Goal: Browse casually

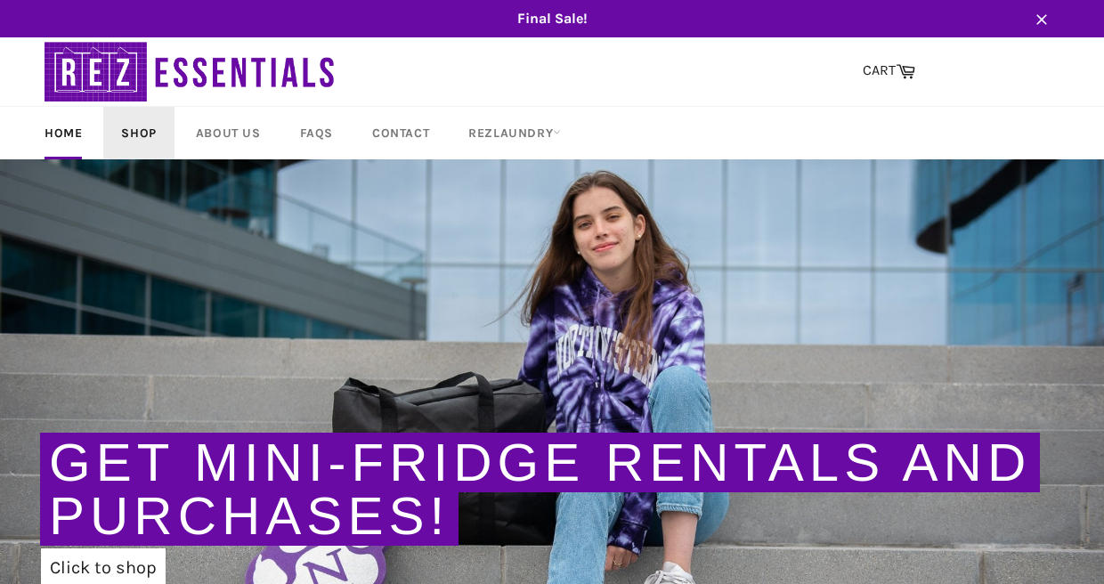
click at [137, 134] on link "Shop" at bounding box center [138, 133] width 70 height 53
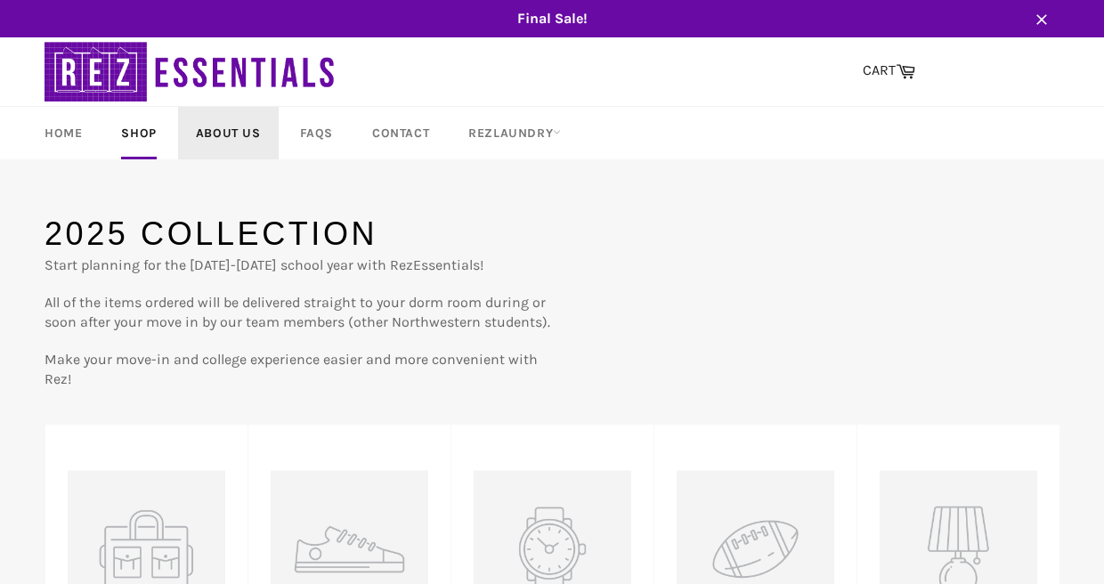
click at [228, 124] on link "About Us" at bounding box center [228, 133] width 101 height 53
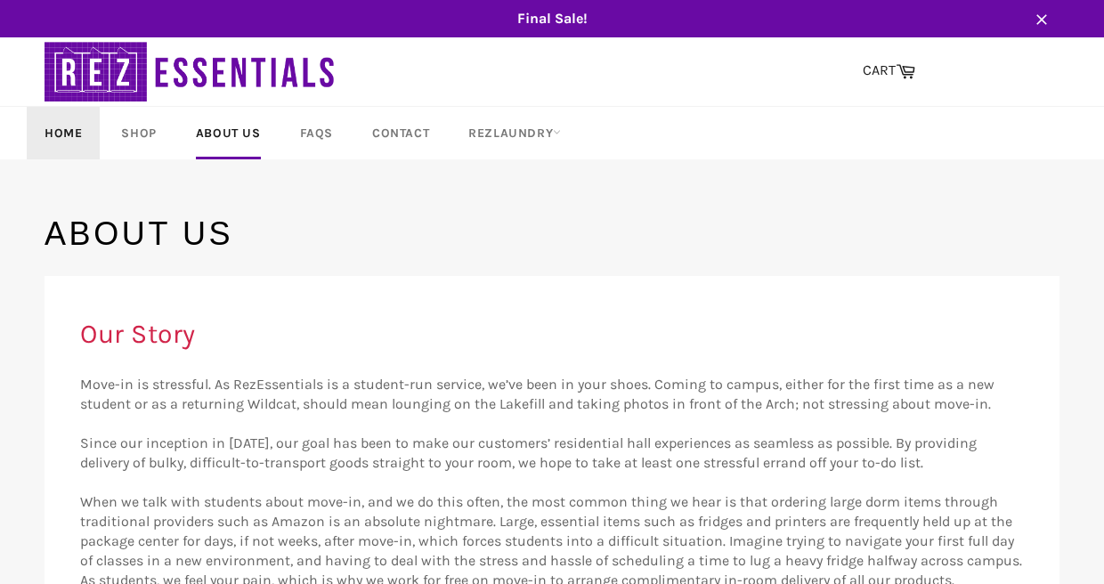
click at [66, 131] on link "Home" at bounding box center [63, 133] width 73 height 53
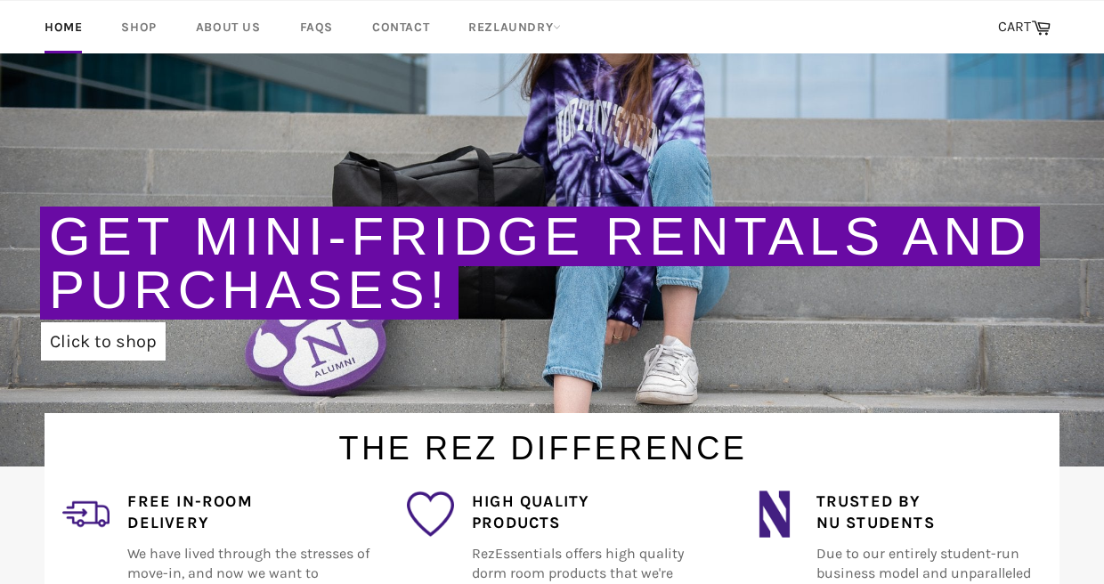
scroll to position [229, 0]
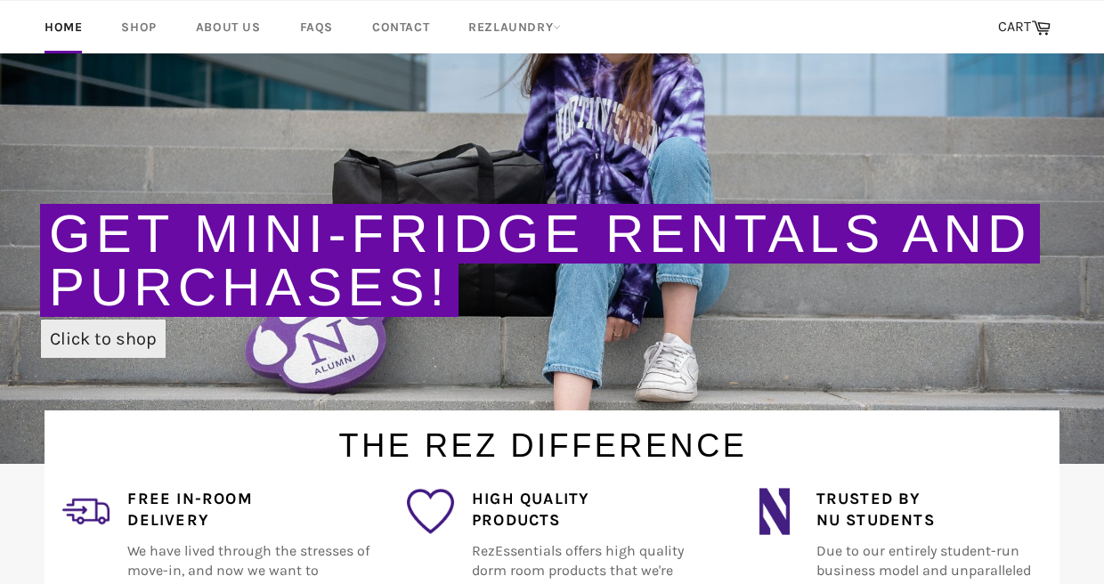
click at [112, 335] on link "Click to shop" at bounding box center [103, 339] width 125 height 38
